Goal: Task Accomplishment & Management: Use online tool/utility

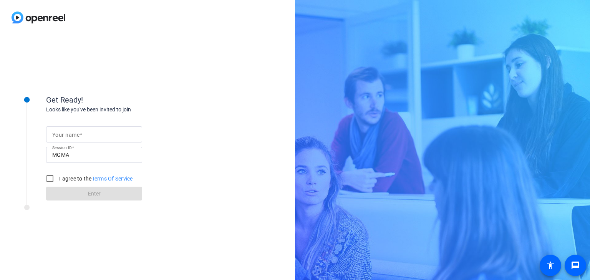
click at [95, 131] on input "Your name" at bounding box center [94, 134] width 84 height 9
type input "[PERSON_NAME]"
click at [51, 177] on input "I agree to the Terms Of Service" at bounding box center [49, 178] width 15 height 15
checkbox input "true"
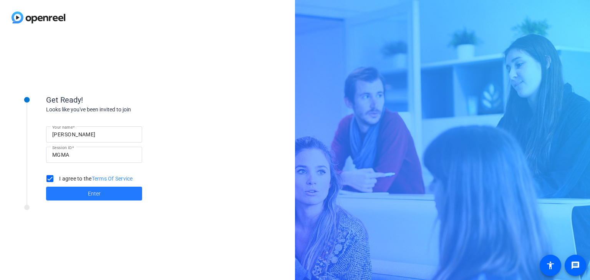
click at [91, 191] on span "Enter" at bounding box center [94, 194] width 13 height 8
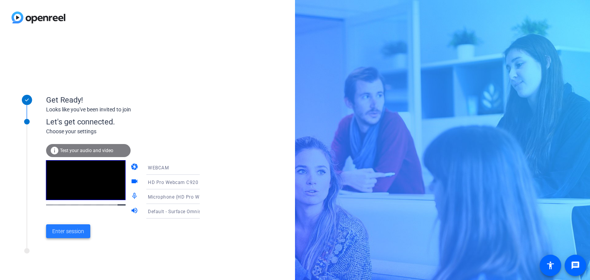
click at [72, 231] on span "Enter session" at bounding box center [68, 232] width 32 height 8
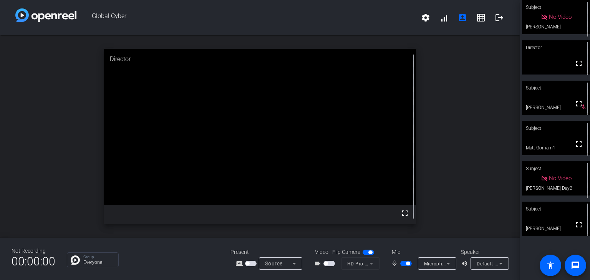
click at [402, 263] on span "button" at bounding box center [406, 263] width 12 height 5
click at [481, 20] on mat-icon "grid_on" at bounding box center [481, 17] width 9 height 9
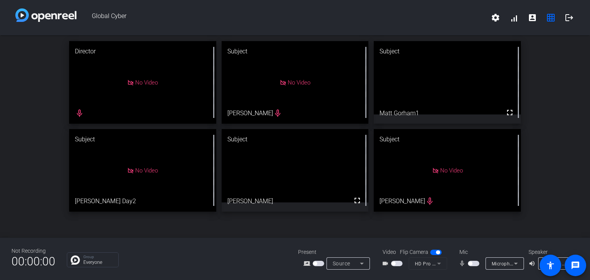
click at [475, 263] on span "button" at bounding box center [474, 263] width 12 height 5
click at [472, 265] on span "button" at bounding box center [474, 263] width 12 height 5
